Goal: Check status: Check status

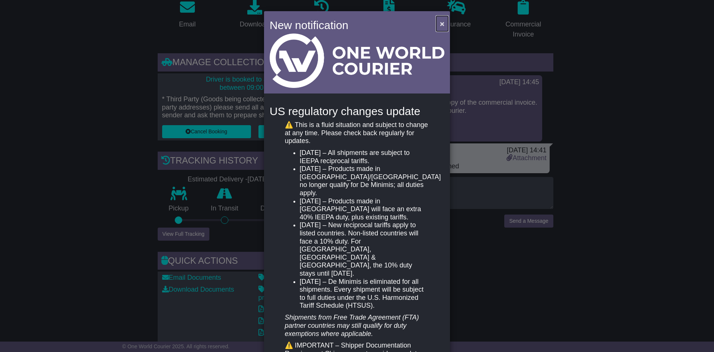
click at [442, 23] on span "×" at bounding box center [442, 23] width 4 height 9
click at [440, 24] on span "×" at bounding box center [442, 23] width 4 height 9
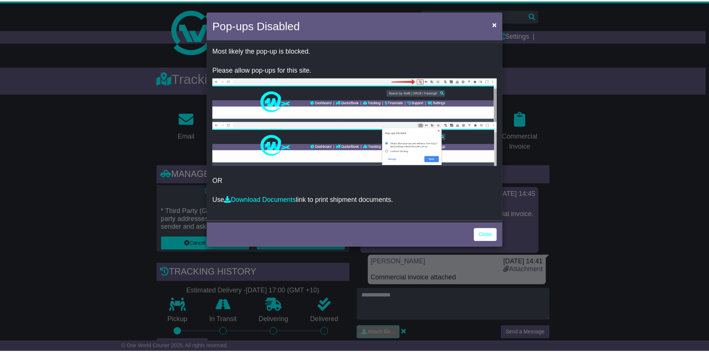
scroll to position [112, 0]
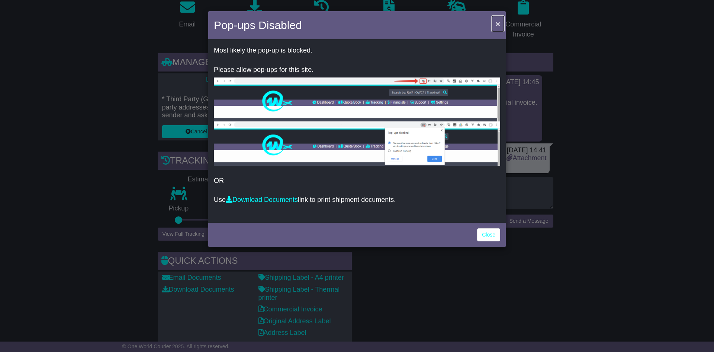
click at [499, 23] on span "×" at bounding box center [498, 23] width 4 height 9
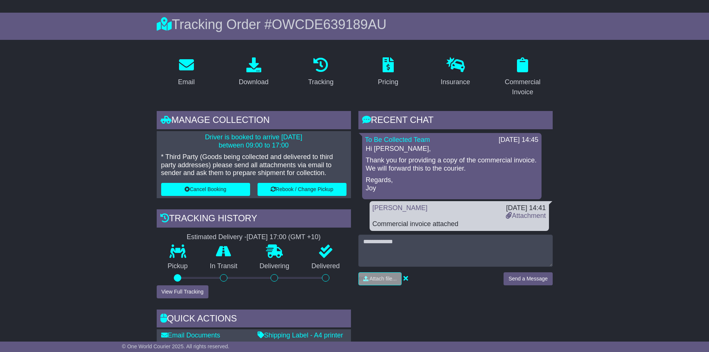
scroll to position [0, 0]
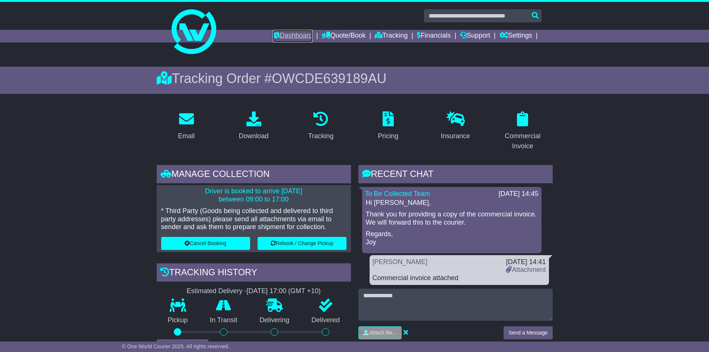
click at [281, 31] on link "Dashboard" at bounding box center [293, 36] width 40 height 13
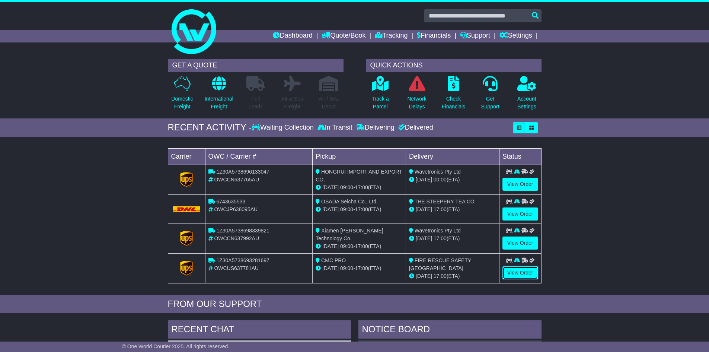
click at [506, 268] on link "View Order" at bounding box center [520, 272] width 36 height 13
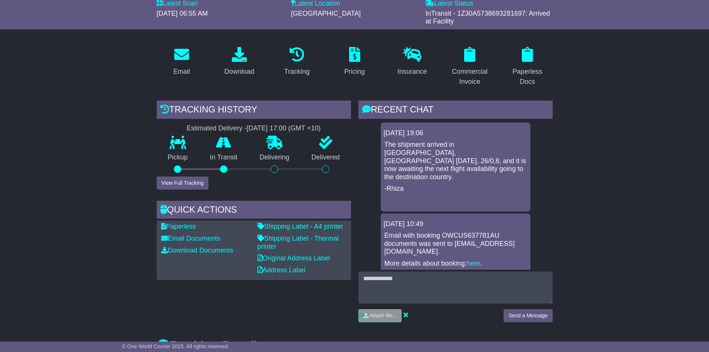
scroll to position [112, 0]
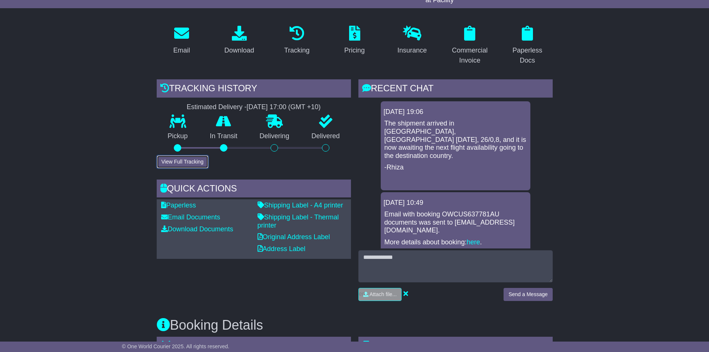
click at [179, 164] on button "View Full Tracking" at bounding box center [183, 161] width 52 height 13
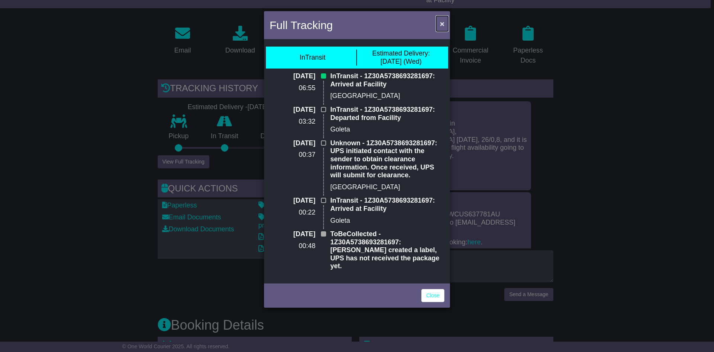
click at [441, 25] on span "×" at bounding box center [442, 23] width 4 height 9
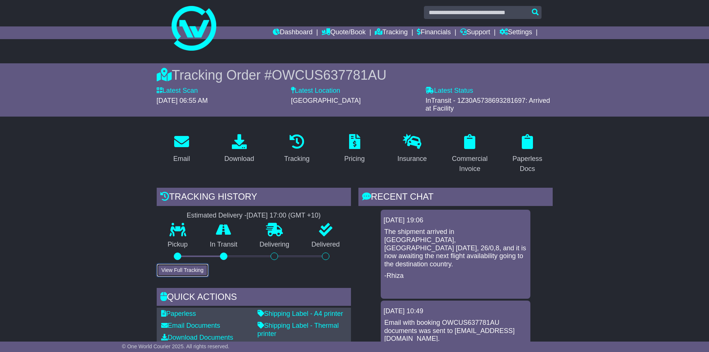
scroll to position [0, 0]
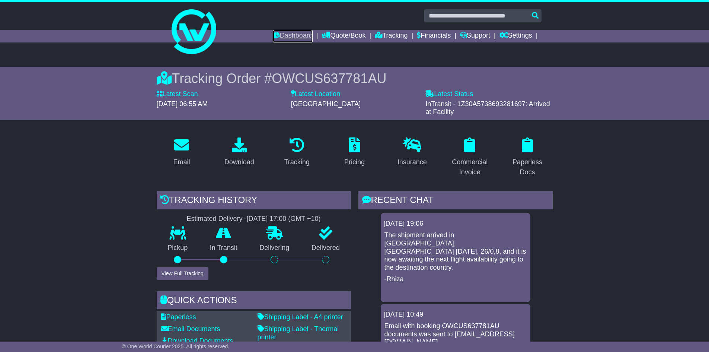
click at [275, 40] on link "Dashboard" at bounding box center [293, 36] width 40 height 13
